Goal: Find specific page/section: Find specific page/section

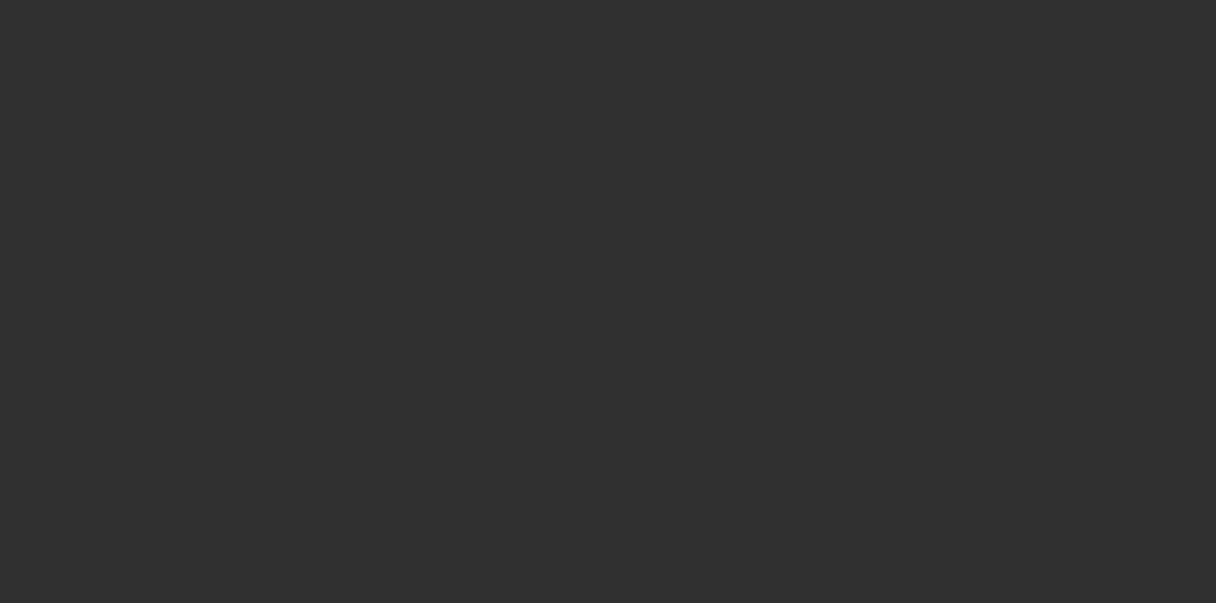
select select "10"
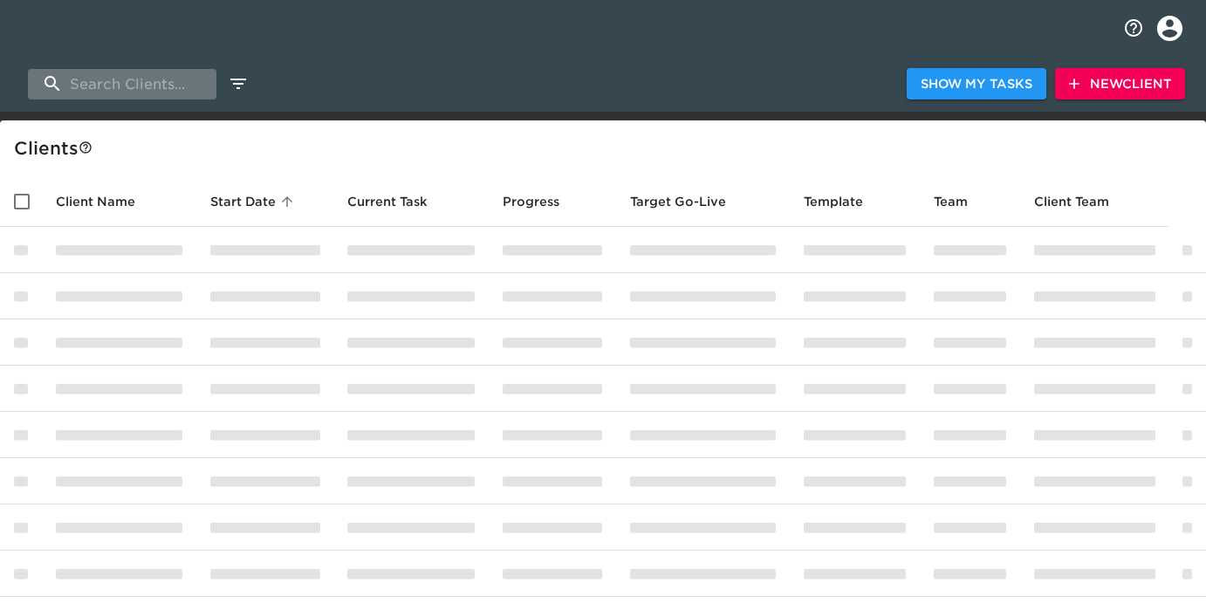
click at [166, 82] on input "search" at bounding box center [122, 84] width 189 height 31
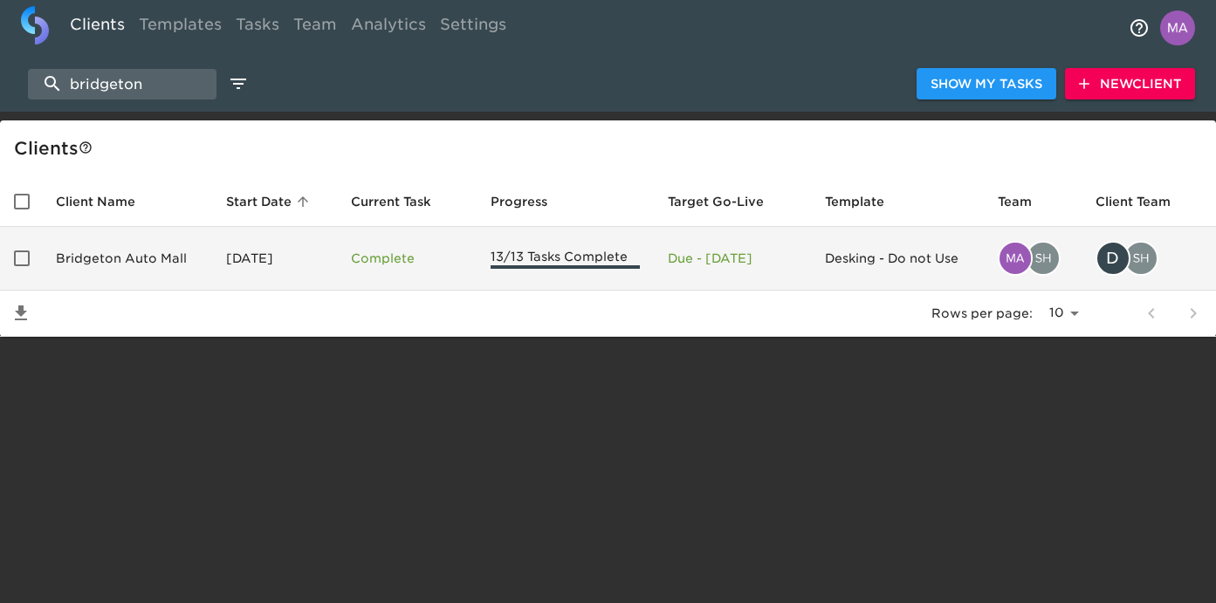
type input "bridgeton"
click at [104, 251] on td "Bridgeton Auto Mall" at bounding box center [127, 259] width 170 height 64
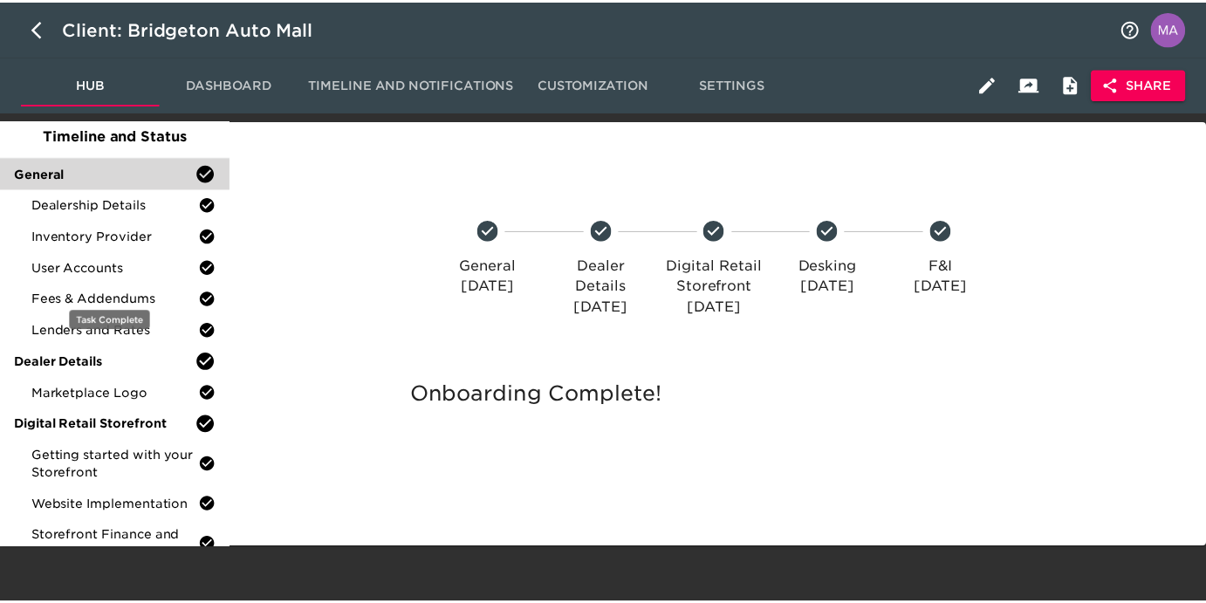
scroll to position [64, 0]
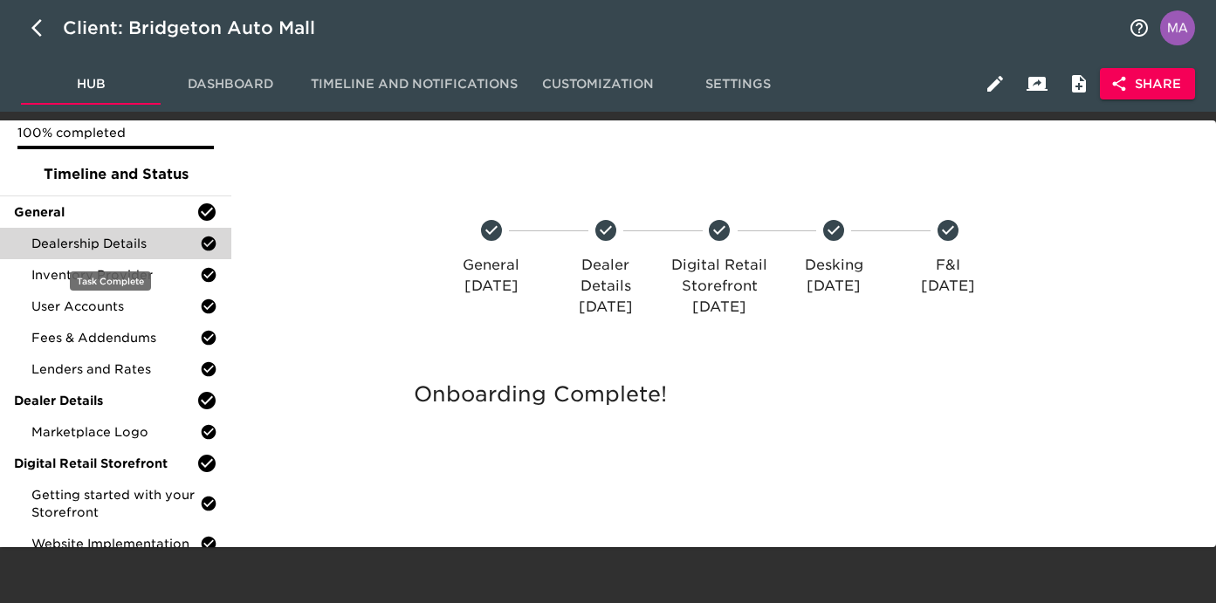
click at [123, 245] on span "Dealership Details" at bounding box center [115, 243] width 168 height 17
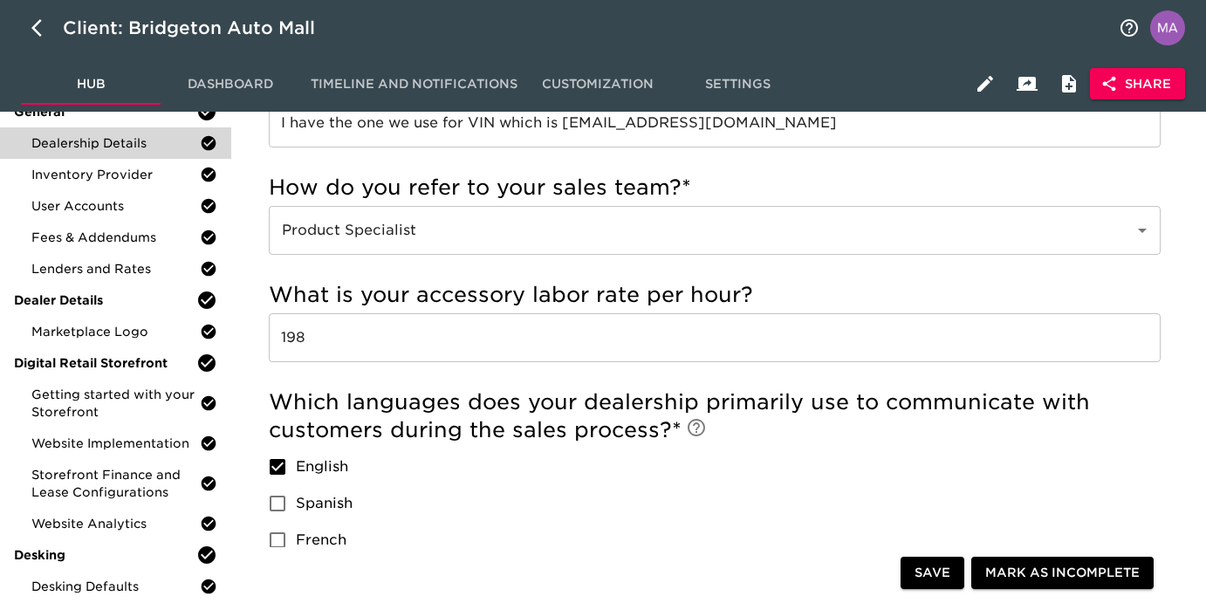
scroll to position [146, 0]
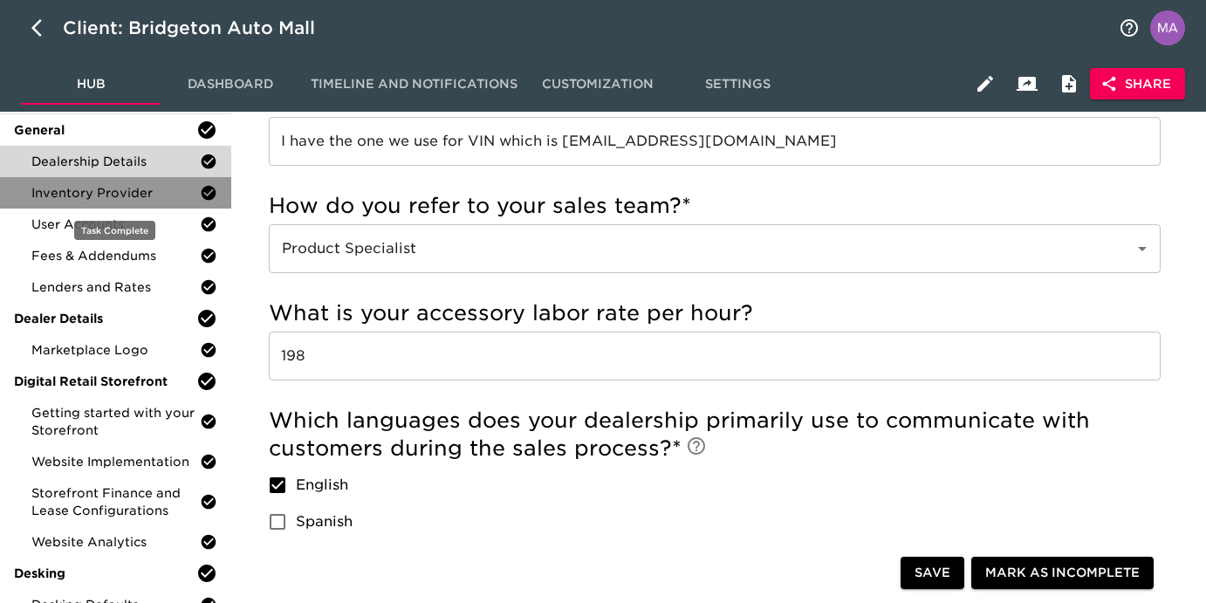
click at [141, 183] on div "Inventory Provider" at bounding box center [115, 192] width 231 height 31
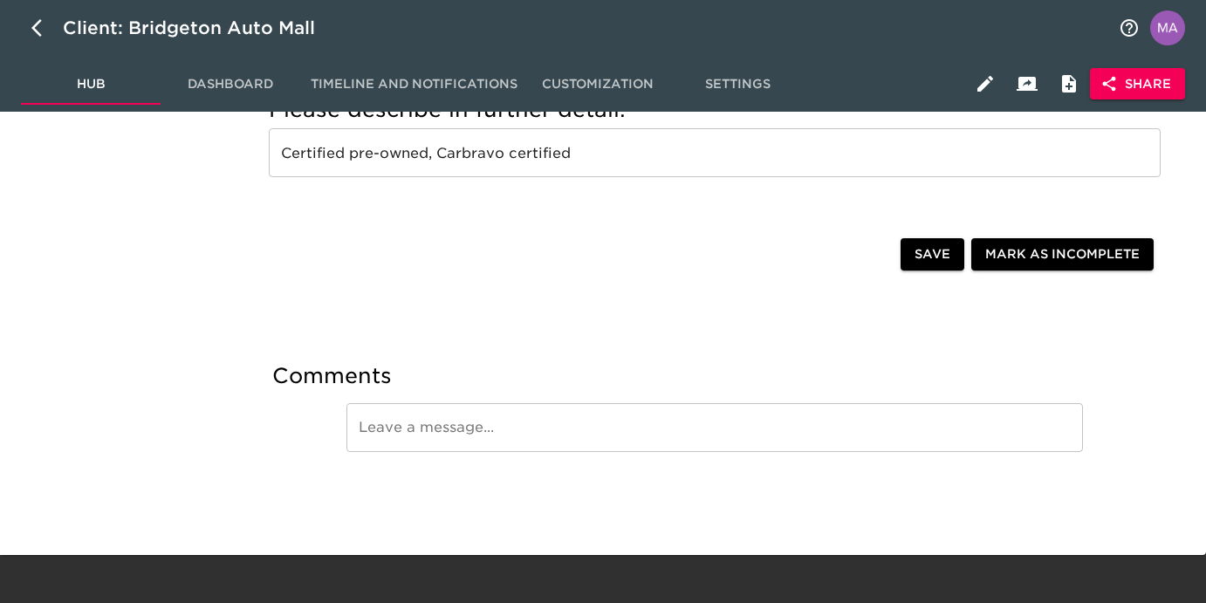
scroll to position [1779, 0]
